Goal: Transaction & Acquisition: Obtain resource

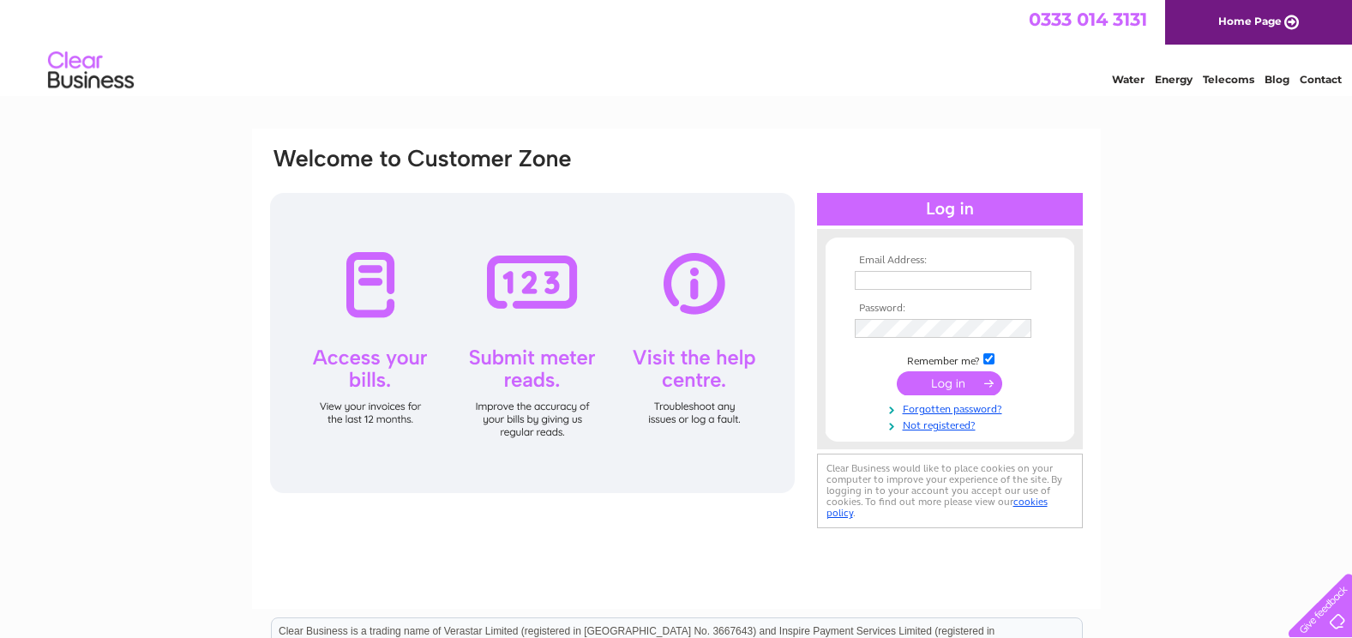
click at [888, 273] on input "text" at bounding box center [943, 280] width 177 height 19
type input "grafog@hotmail.co.uk"
click at [952, 384] on input "submit" at bounding box center [949, 385] width 105 height 24
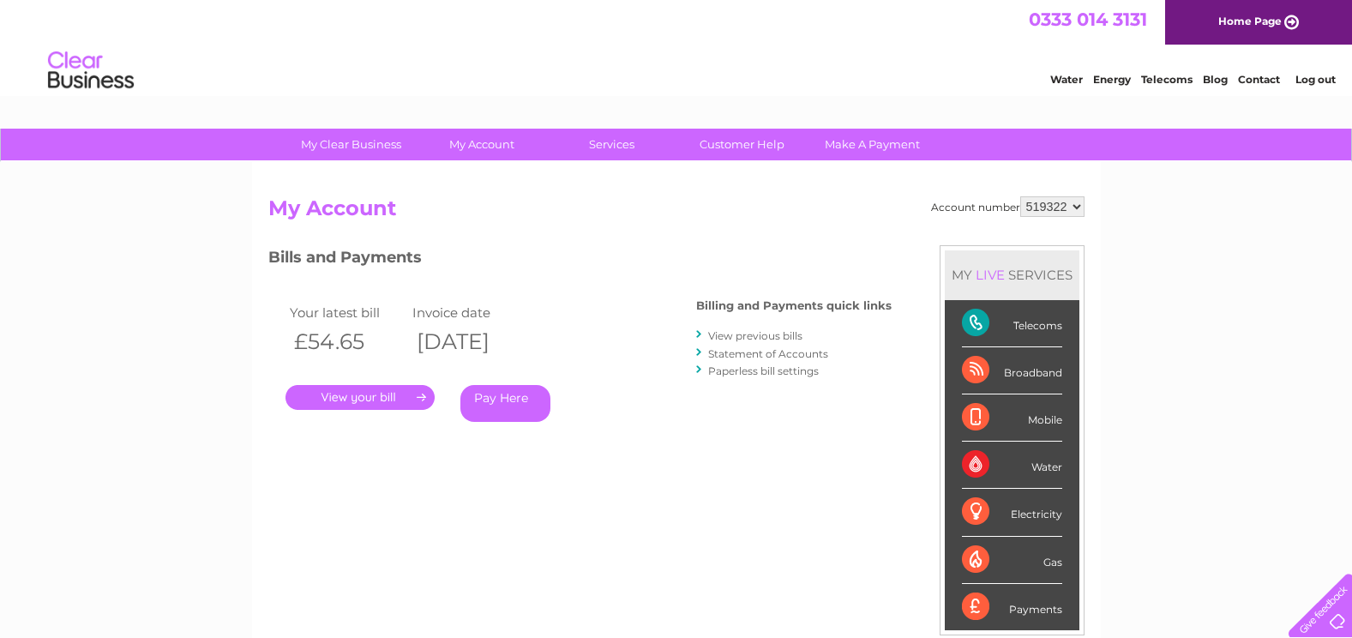
click at [386, 396] on link "." at bounding box center [360, 397] width 149 height 25
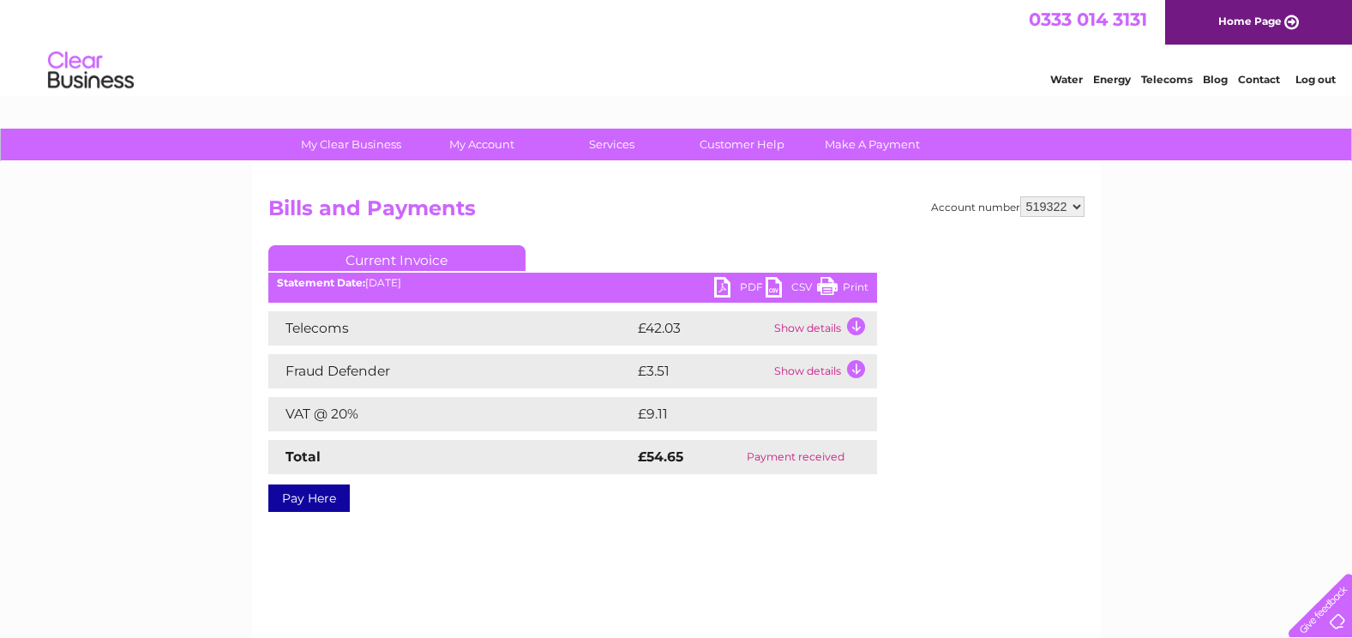
click at [725, 289] on link "PDF" at bounding box center [739, 289] width 51 height 25
click at [724, 292] on link "PDF" at bounding box center [739, 289] width 51 height 25
click at [1333, 76] on link "Log out" at bounding box center [1316, 79] width 40 height 13
